Goal: Check status

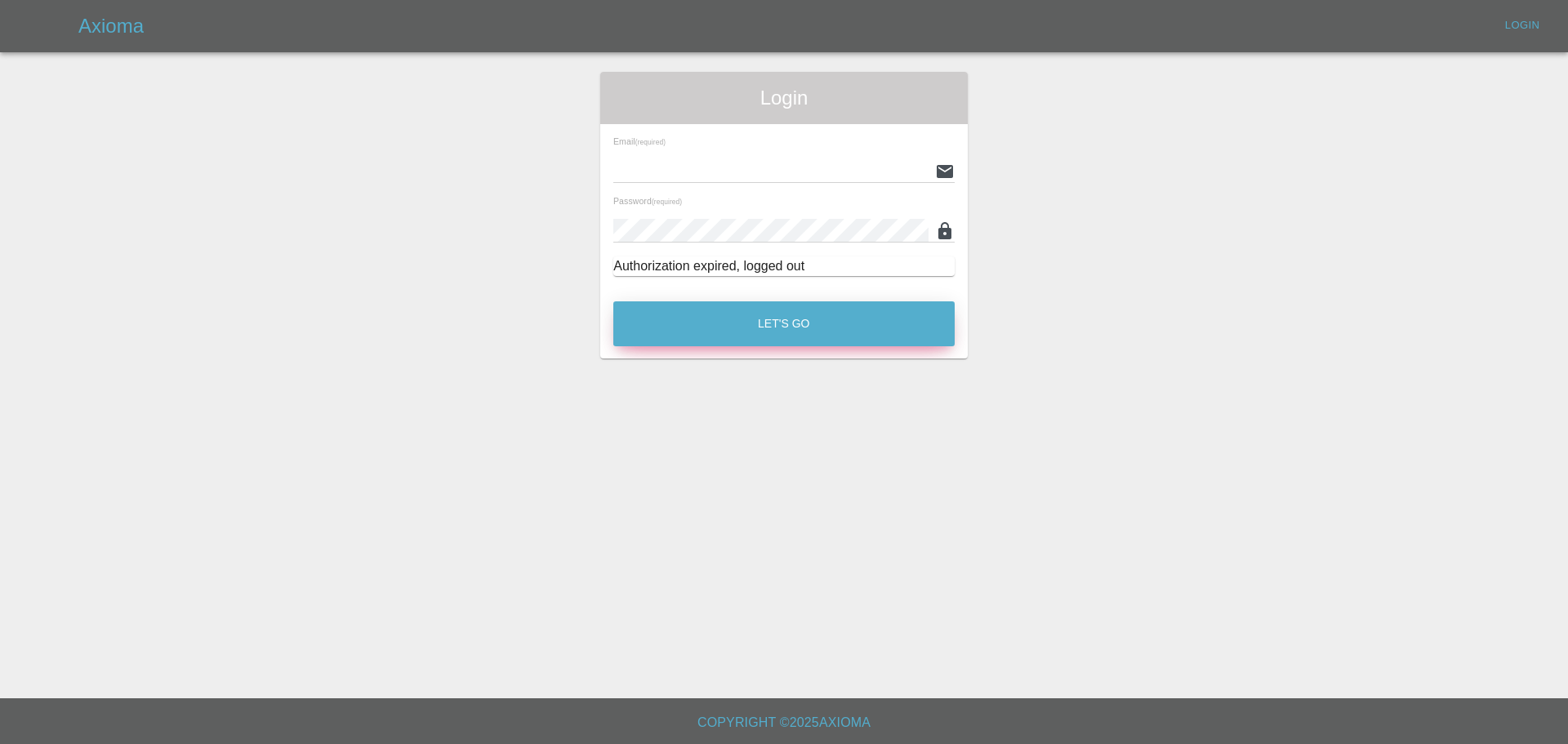
type input "[EMAIL_ADDRESS][DOMAIN_NAME]"
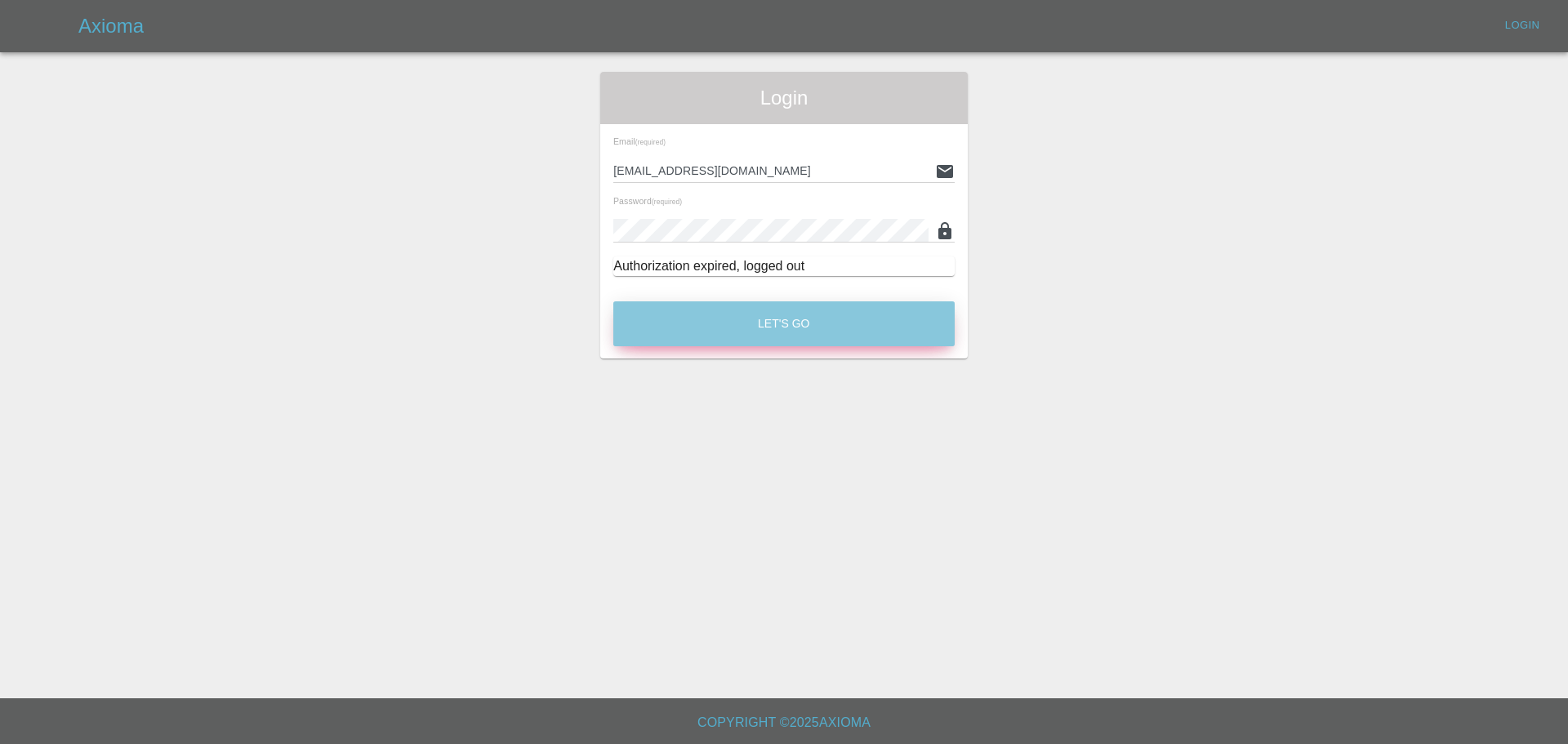
click at [752, 324] on button "Let's Go" at bounding box center [783, 323] width 342 height 45
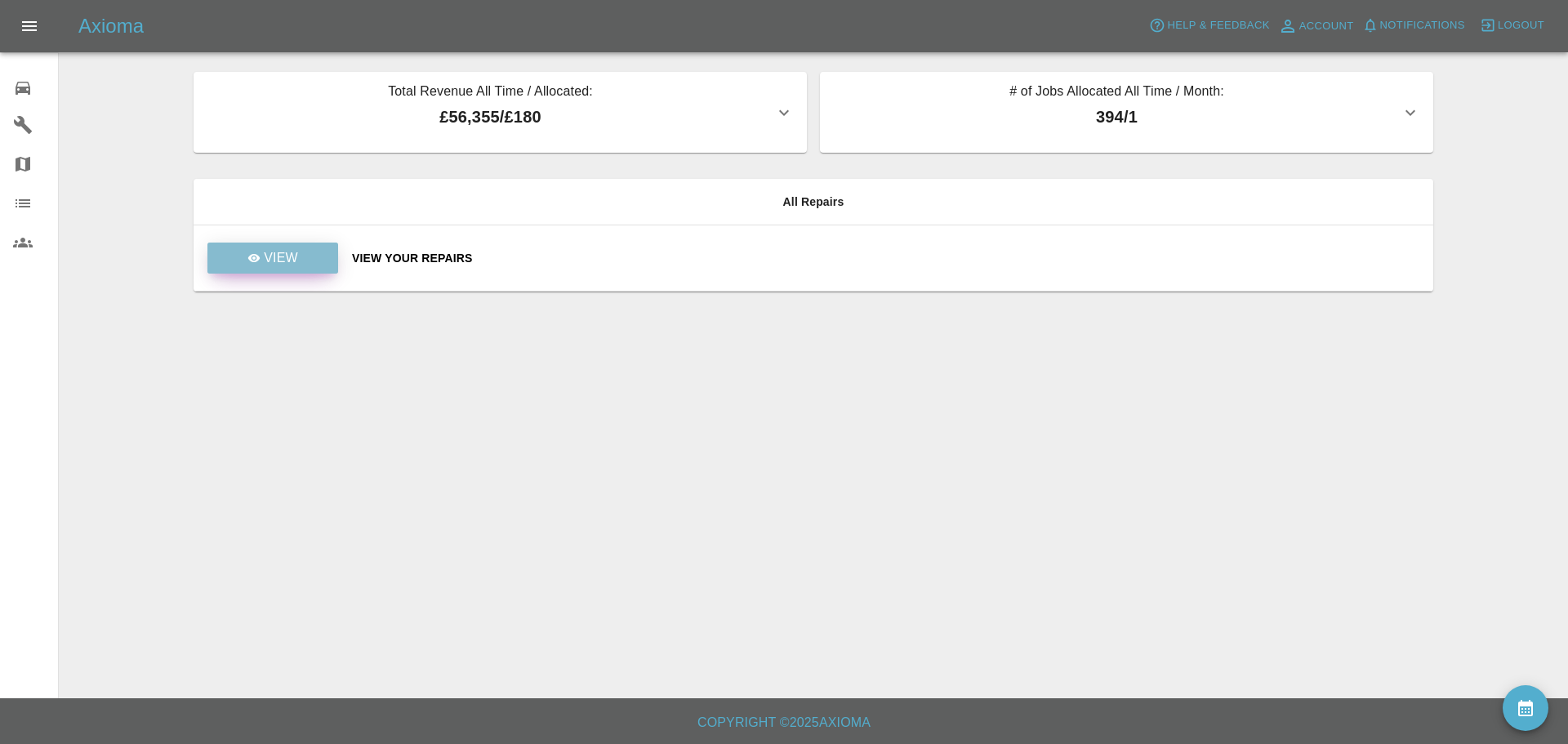
click at [301, 263] on link "View" at bounding box center [272, 257] width 131 height 31
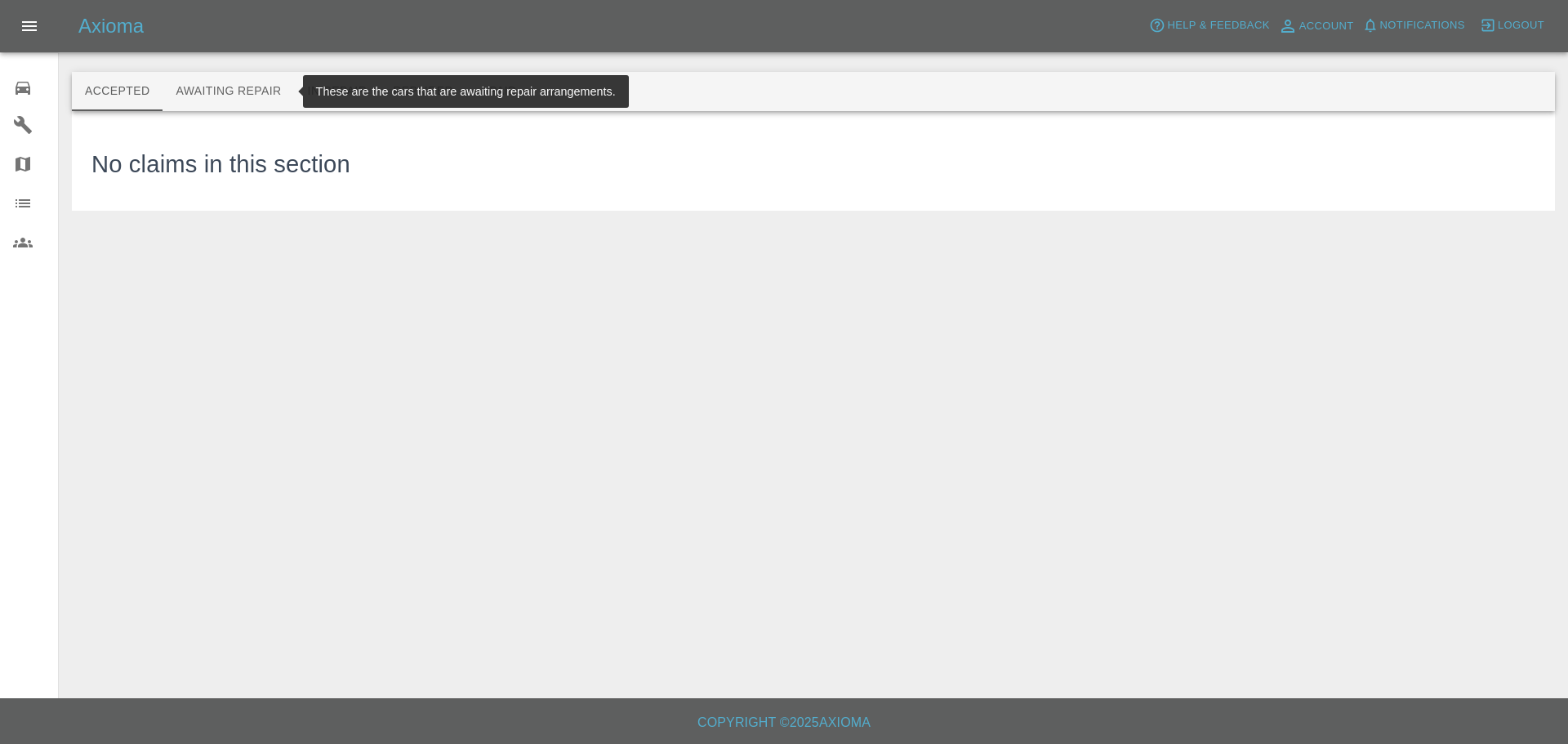
click at [216, 88] on button "Awaiting Repair" at bounding box center [228, 91] width 132 height 40
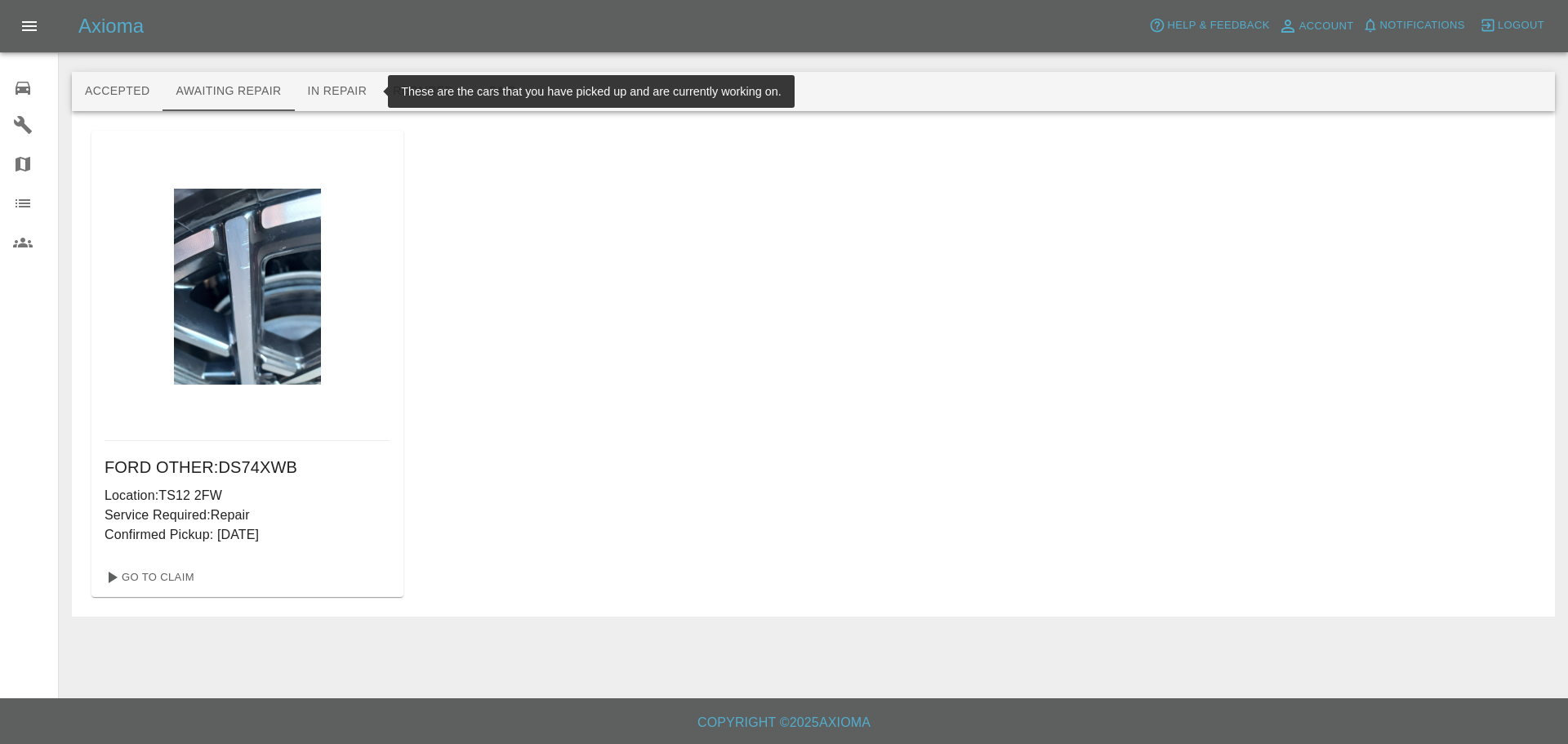
click at [329, 88] on button "In Repair" at bounding box center [338, 91] width 86 height 40
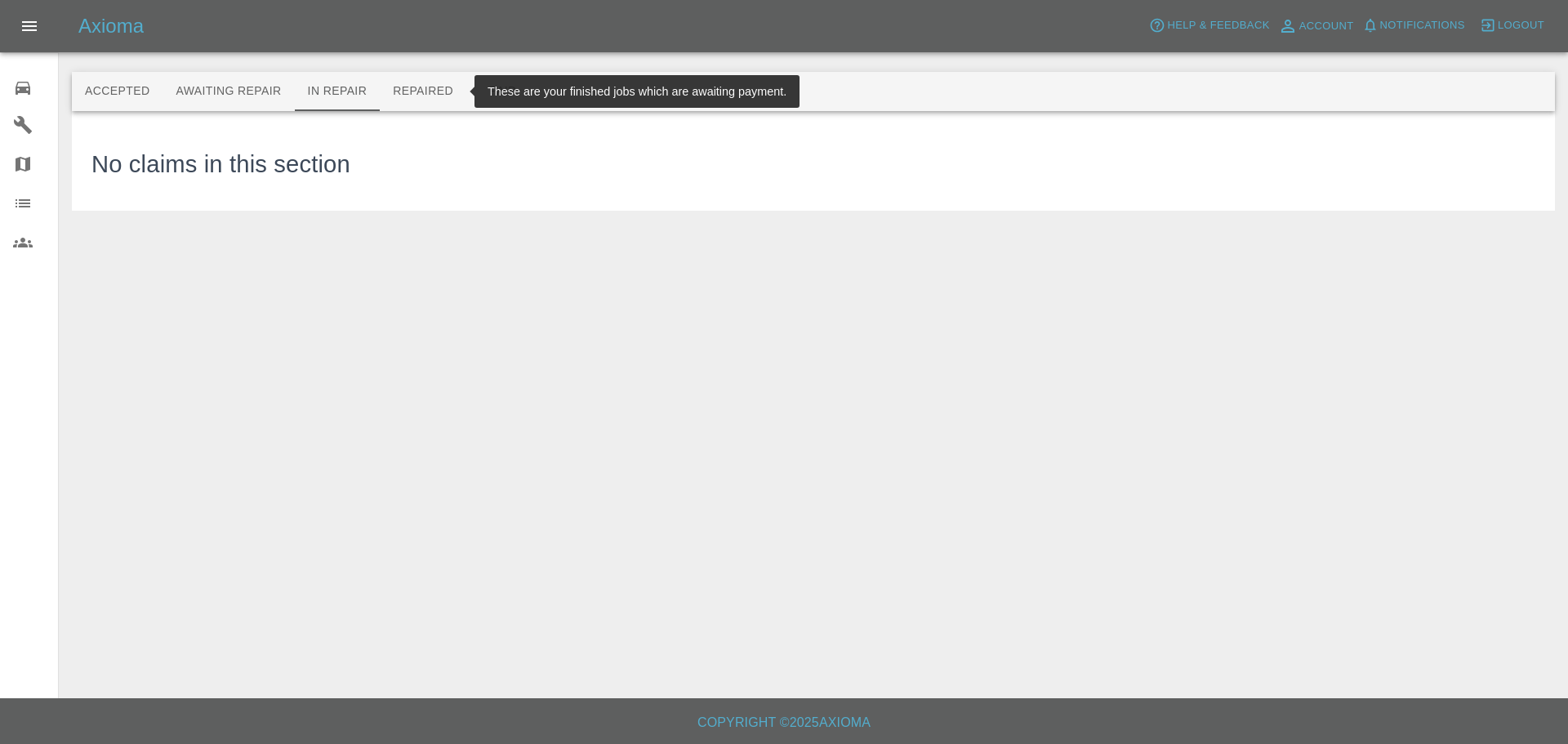
click at [403, 92] on button "Repaired" at bounding box center [422, 91] width 87 height 40
click at [492, 89] on button "Paid" at bounding box center [503, 91] width 74 height 40
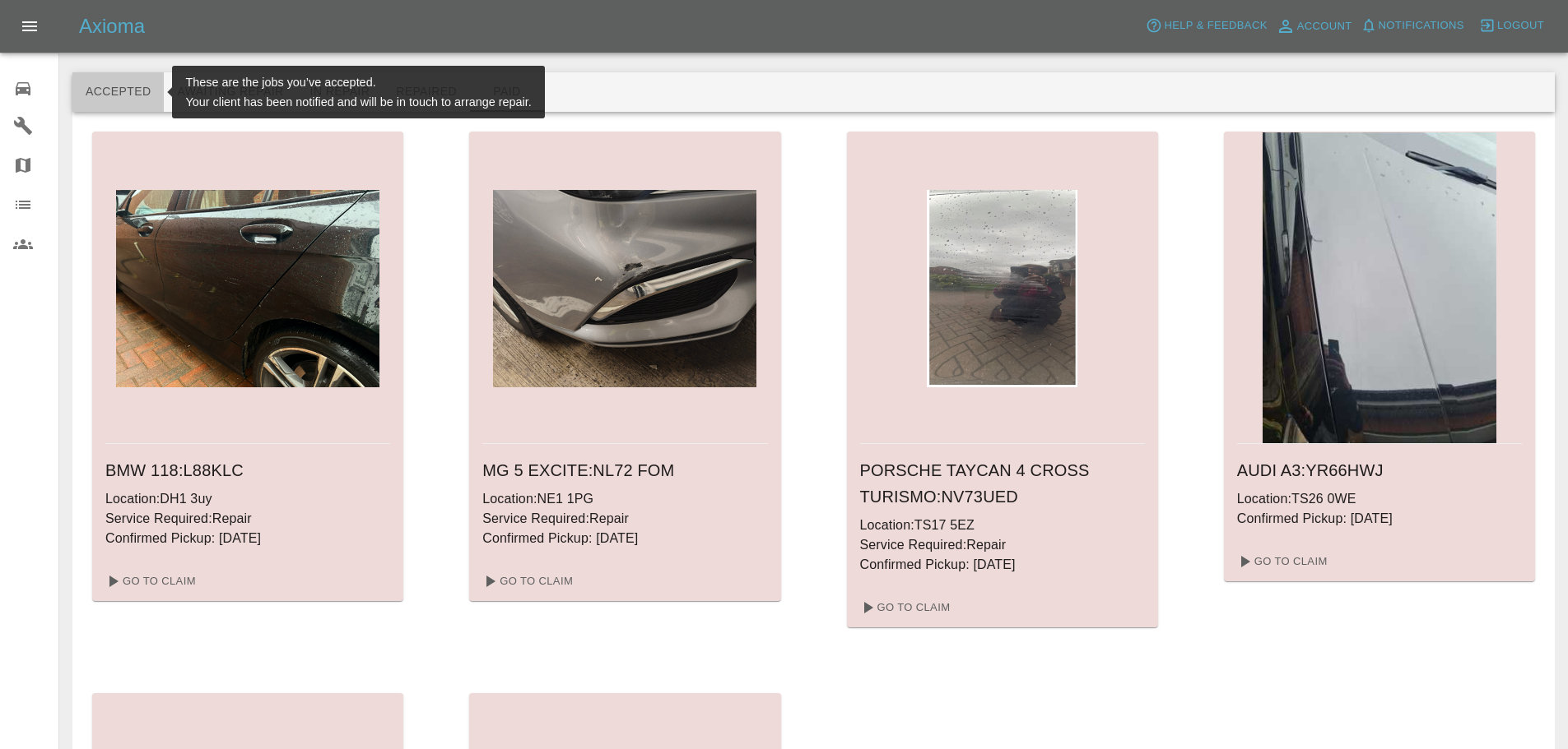
click at [108, 91] on button "Accepted" at bounding box center [118, 92] width 91 height 40
